Goal: Information Seeking & Learning: Learn about a topic

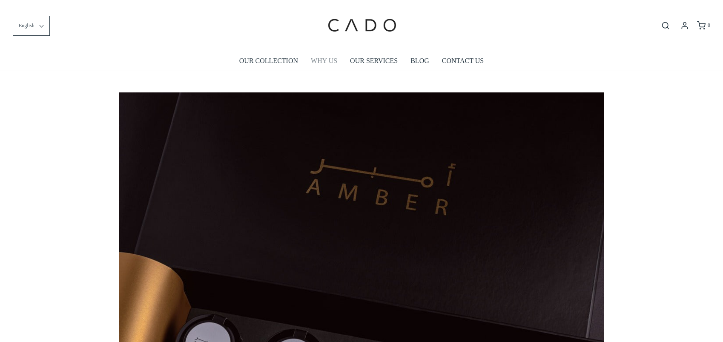
click at [320, 60] on link "WHY US" at bounding box center [324, 61] width 26 height 20
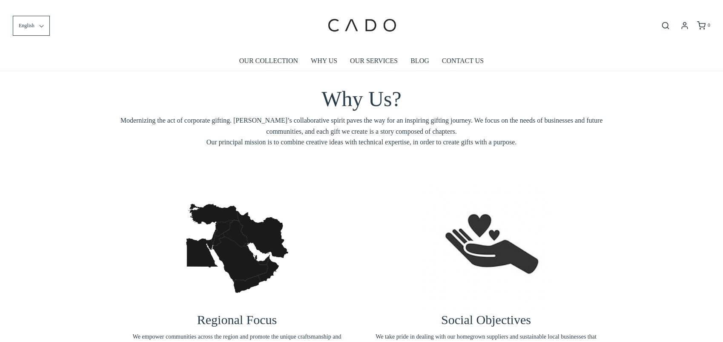
scroll to position [405, 0]
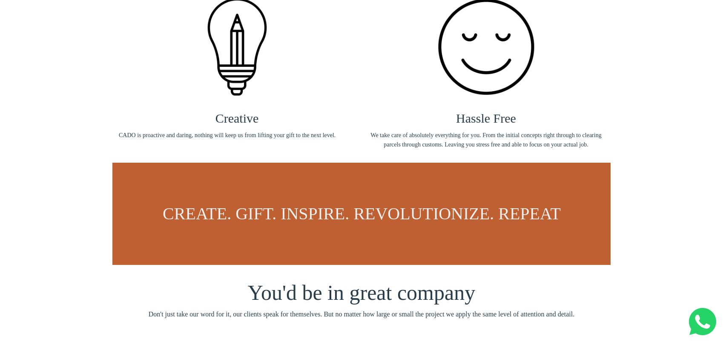
drag, startPoint x: 170, startPoint y: 207, endPoint x: 629, endPoint y: 231, distance: 458.9
click at [632, 235] on div "Creative CADO is proactive and daring, nothing will keep us from lifting your g…" at bounding box center [361, 121] width 723 height 306
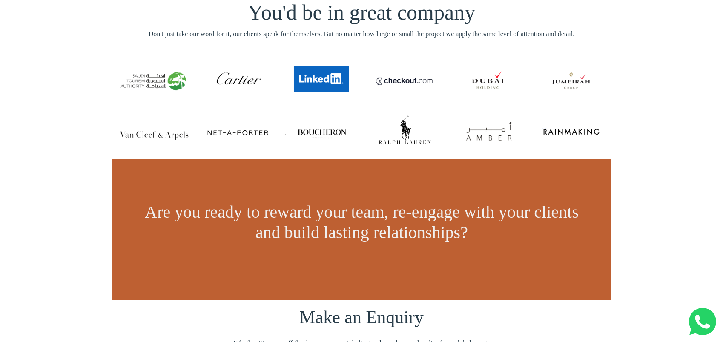
scroll to position [0, 0]
click at [335, 209] on span "Are you ready to reward your team, re-engage with your clients and build lastin…" at bounding box center [362, 222] width 434 height 40
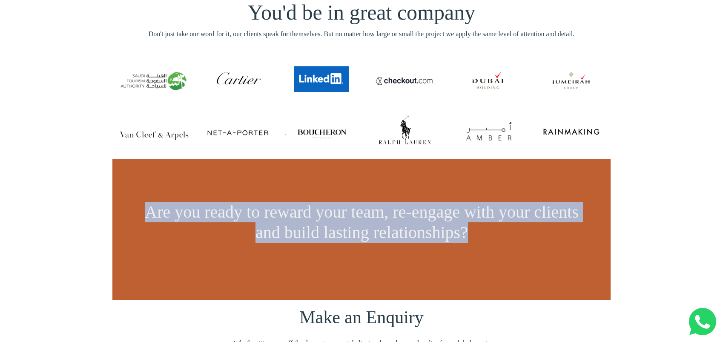
click at [335, 209] on span "Are you ready to reward your team, re-engage with your clients and build lastin…" at bounding box center [362, 222] width 434 height 40
click at [368, 222] on span "Are you ready to reward your team, re-engage with your clients and build lastin…" at bounding box center [362, 222] width 434 height 40
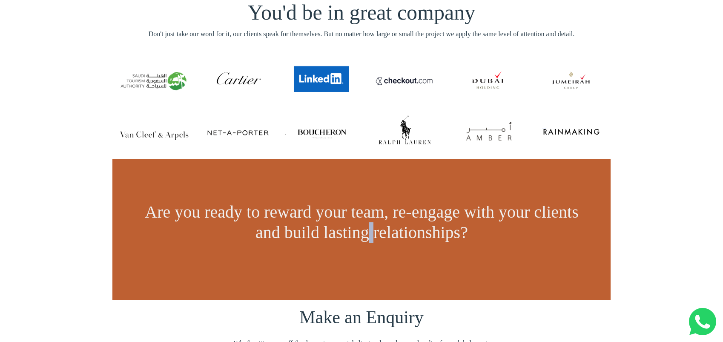
click at [368, 222] on span "Are you ready to reward your team, re-engage with your clients and build lastin…" at bounding box center [362, 222] width 434 height 40
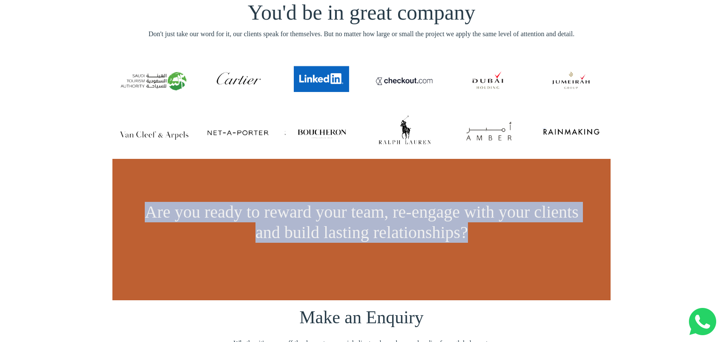
click at [368, 222] on span "Are you ready to reward your team, re-engage with your clients and build lastin…" at bounding box center [362, 222] width 434 height 40
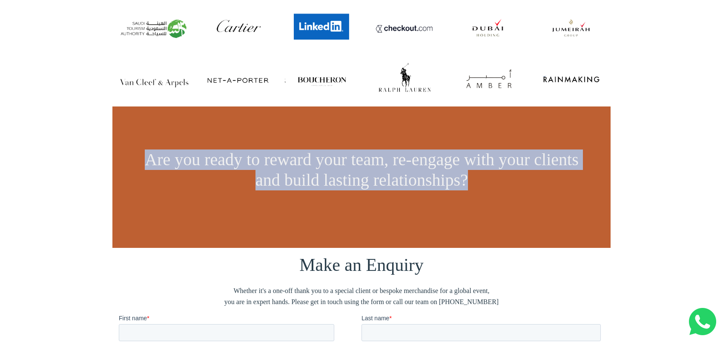
scroll to position [855, 0]
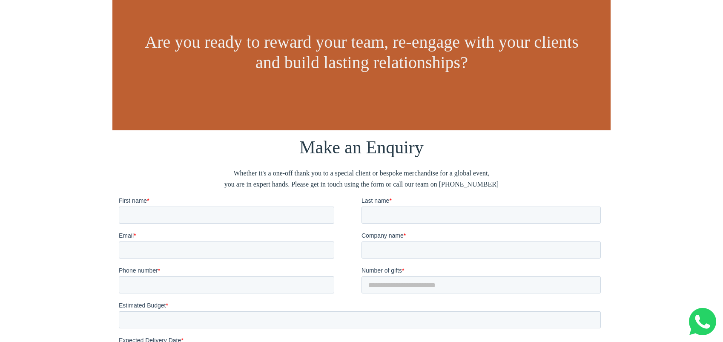
click at [355, 156] on span "Make an Enquiry" at bounding box center [361, 147] width 124 height 20
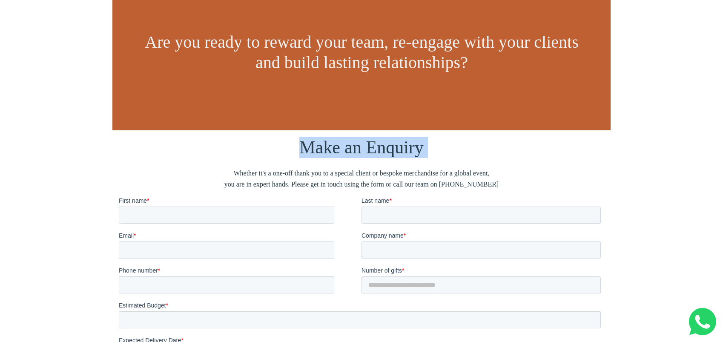
click at [355, 156] on span "Make an Enquiry" at bounding box center [361, 147] width 124 height 20
